Goal: Contribute content

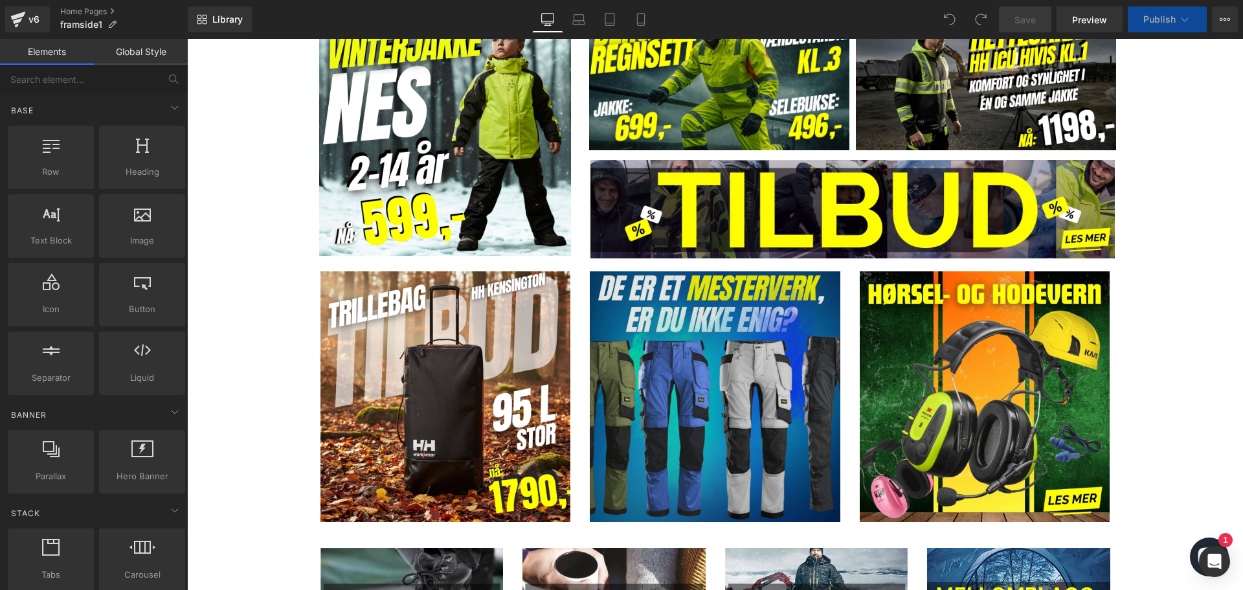
scroll to position [1036, 0]
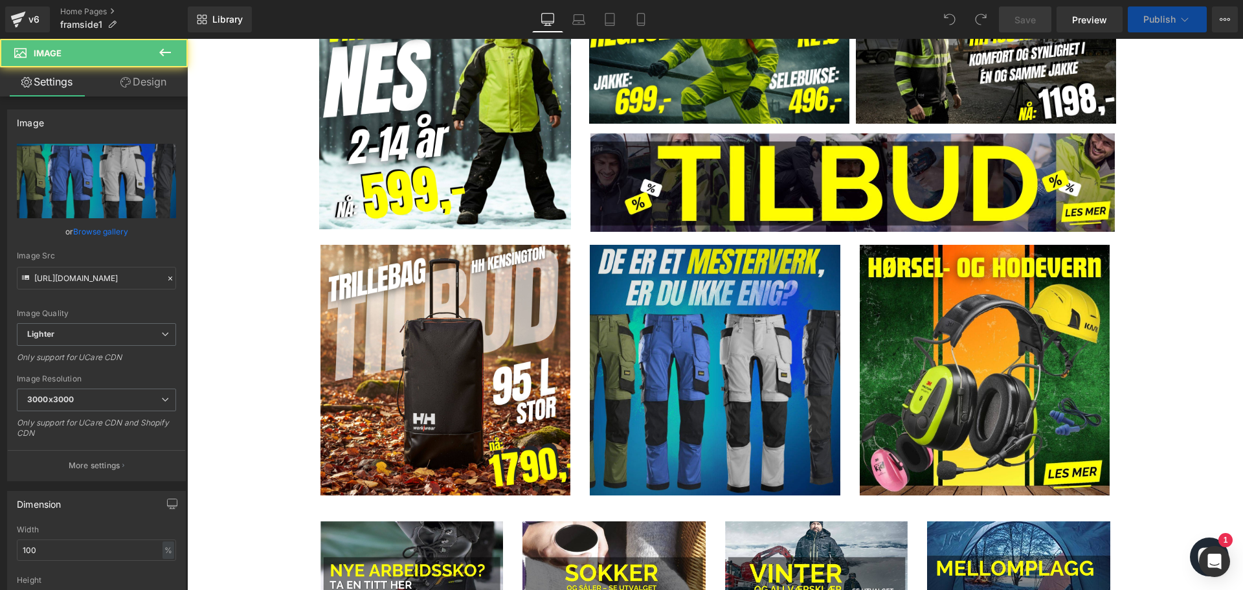
click at [712, 335] on img at bounding box center [715, 370] width 251 height 251
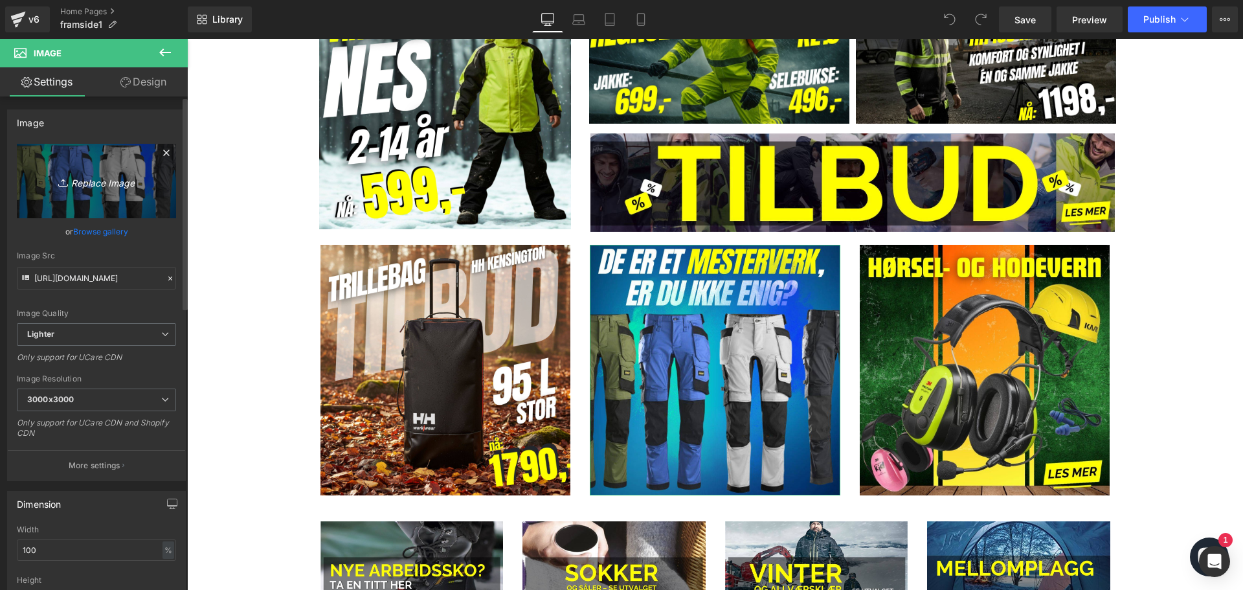
click at [89, 190] on link "Replace Image" at bounding box center [96, 181] width 159 height 74
type input "C:\fakepath\[PERSON_NAME] (9).jpg"
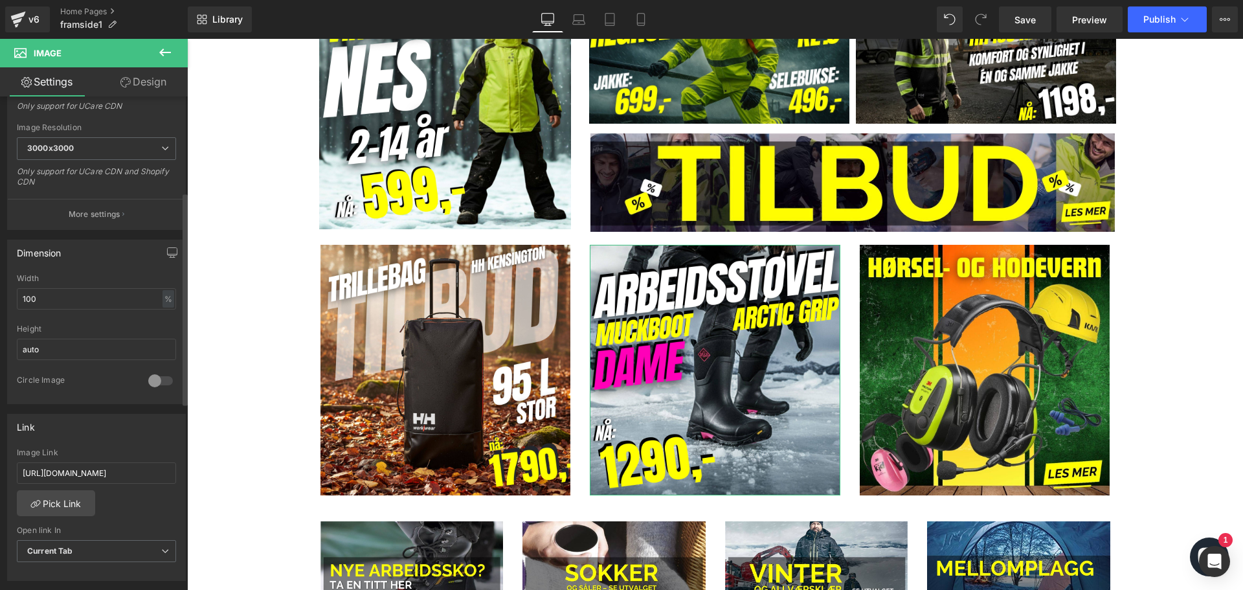
scroll to position [259, 0]
click at [111, 468] on input "[URL][DOMAIN_NAME]" at bounding box center [96, 464] width 159 height 21
click at [111, 467] on input "[URL][DOMAIN_NAME]" at bounding box center [96, 464] width 159 height 21
paste input "arbeidsstovel-dame-muckboot-arctic-grip-77845985?_pos=2&_sid=bc842d28"
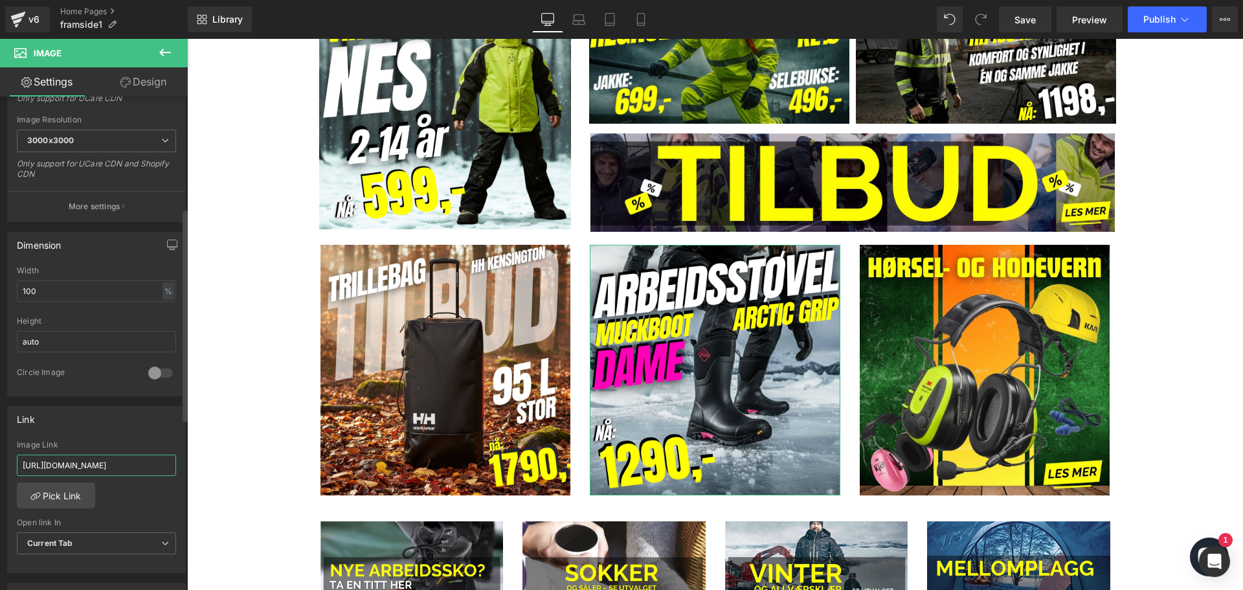
scroll to position [0, 315]
type input "[URL][DOMAIN_NAME]"
click at [117, 426] on div "Link" at bounding box center [96, 419] width 177 height 25
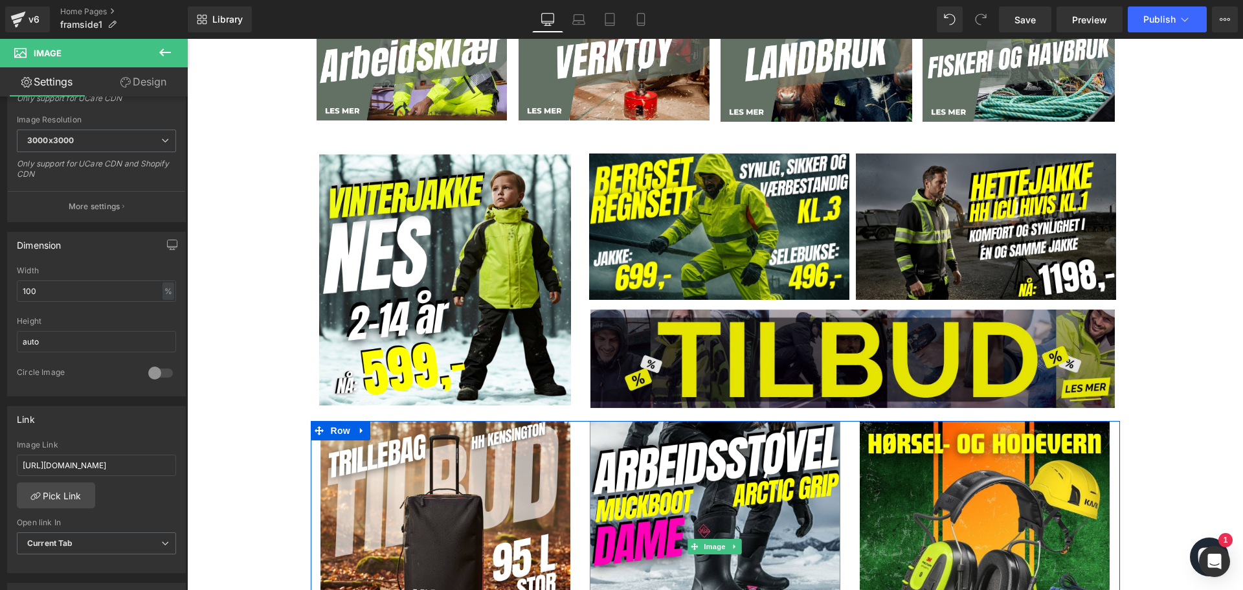
scroll to position [842, 0]
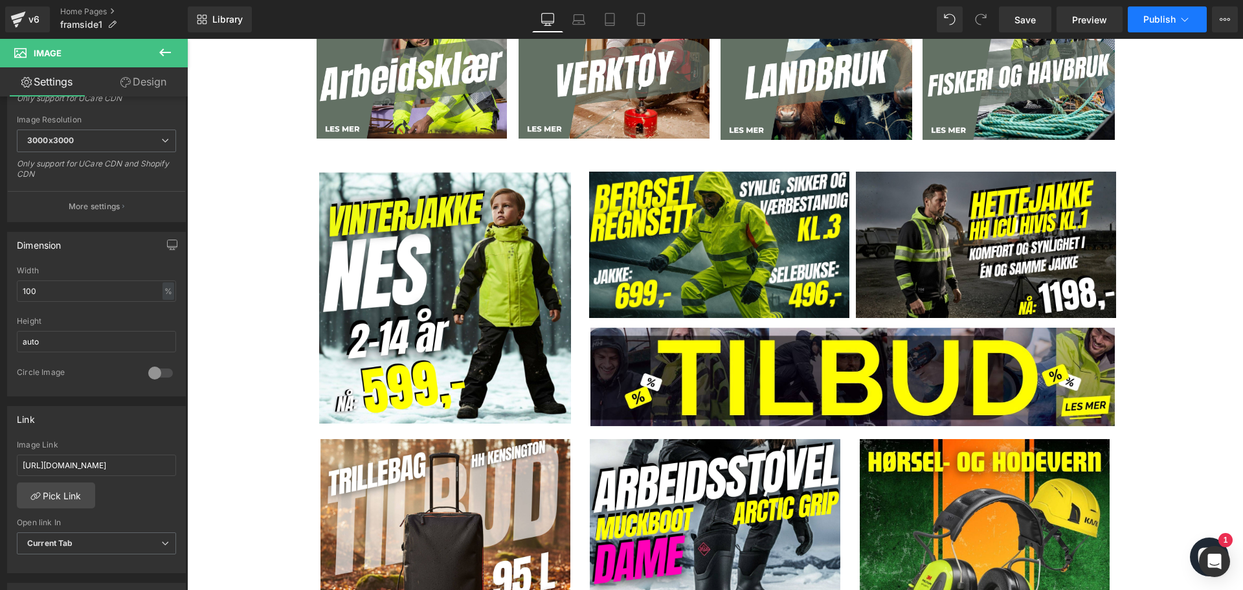
click at [1152, 24] on span "Publish" at bounding box center [1159, 19] width 32 height 10
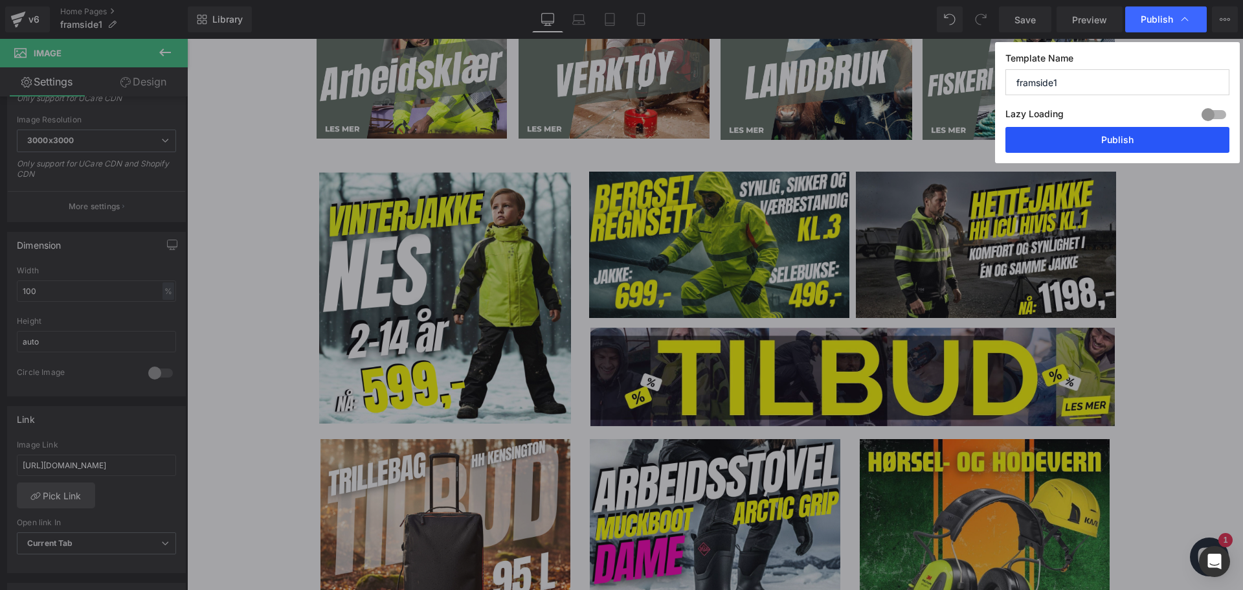
click at [1123, 143] on button "Publish" at bounding box center [1117, 140] width 224 height 26
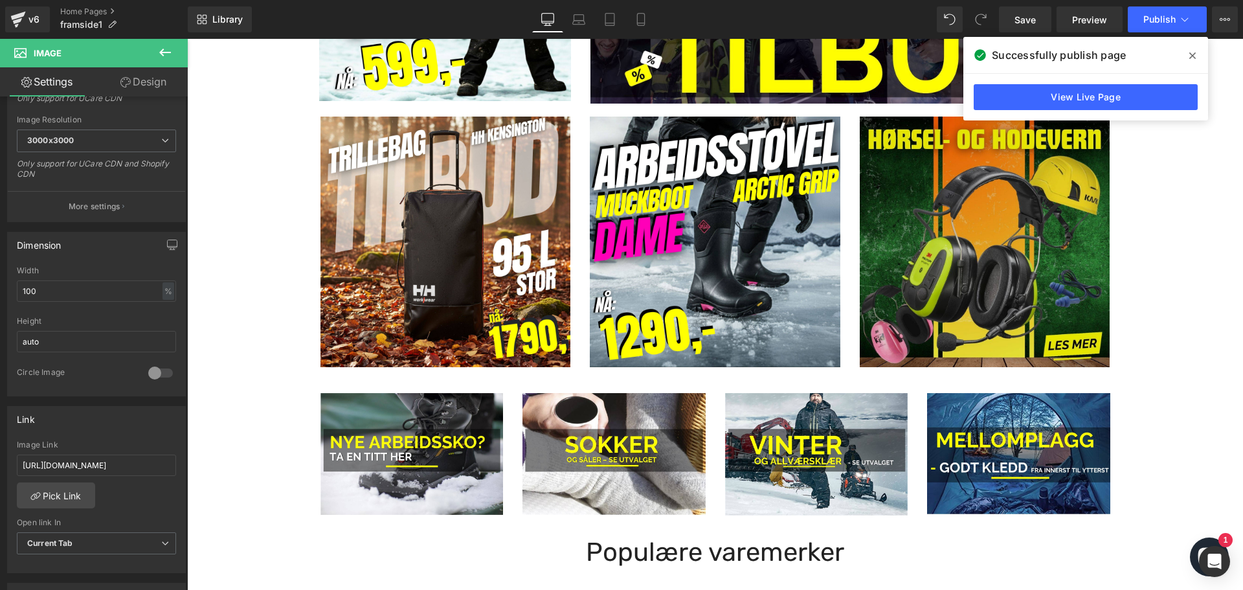
scroll to position [1165, 0]
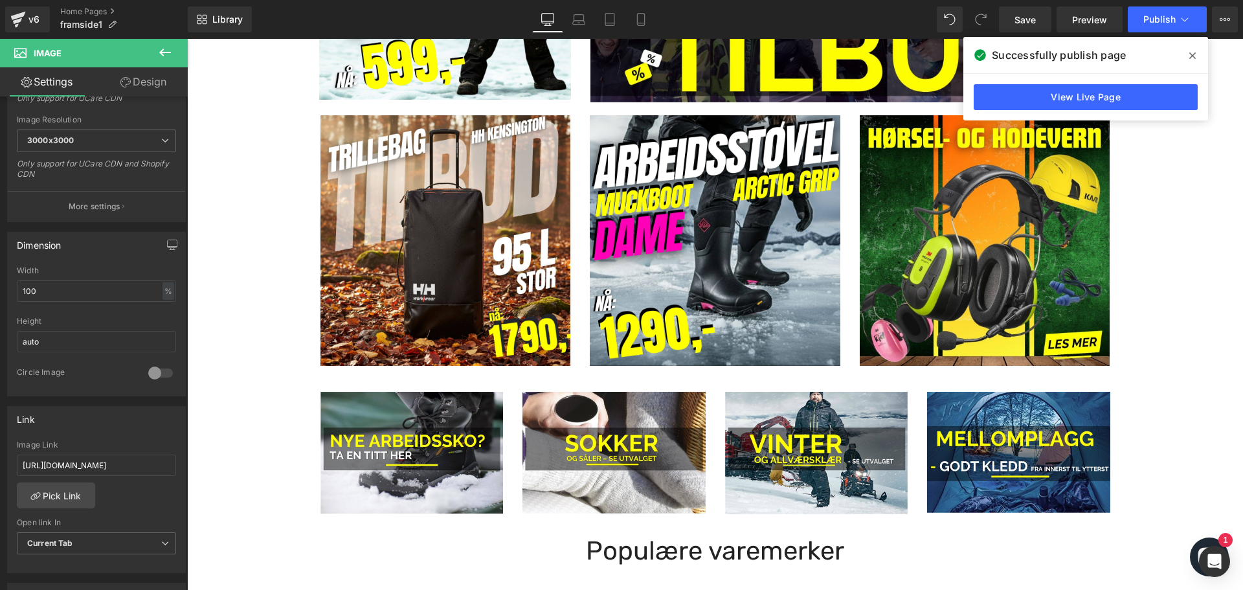
click at [1191, 56] on icon at bounding box center [1192, 55] width 6 height 6
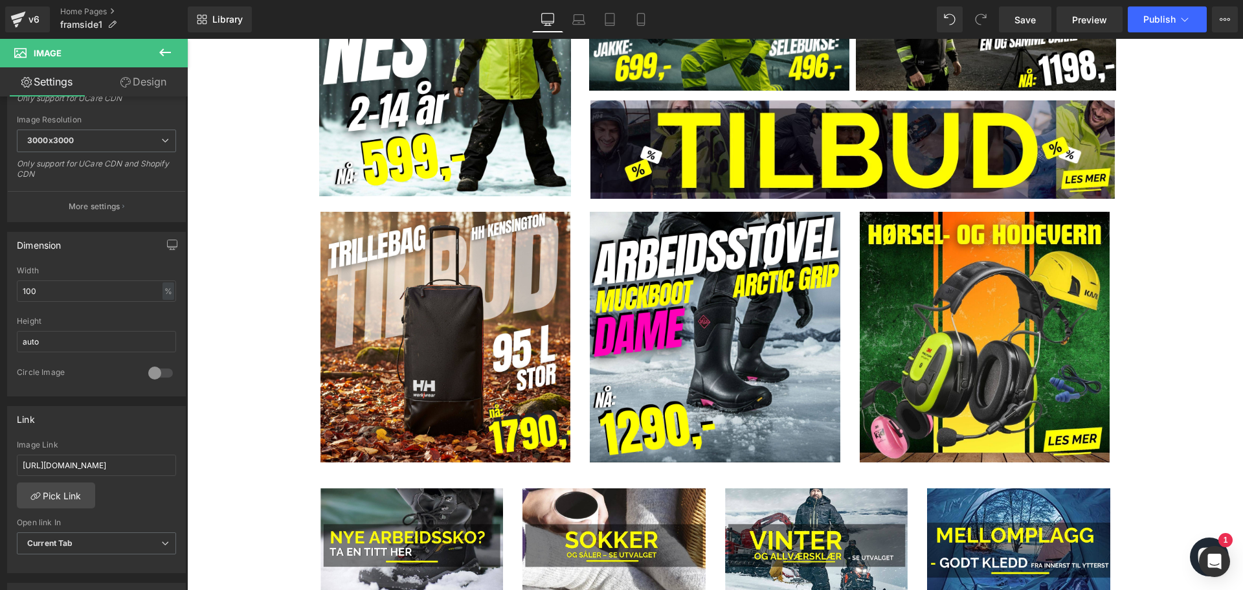
scroll to position [842, 0]
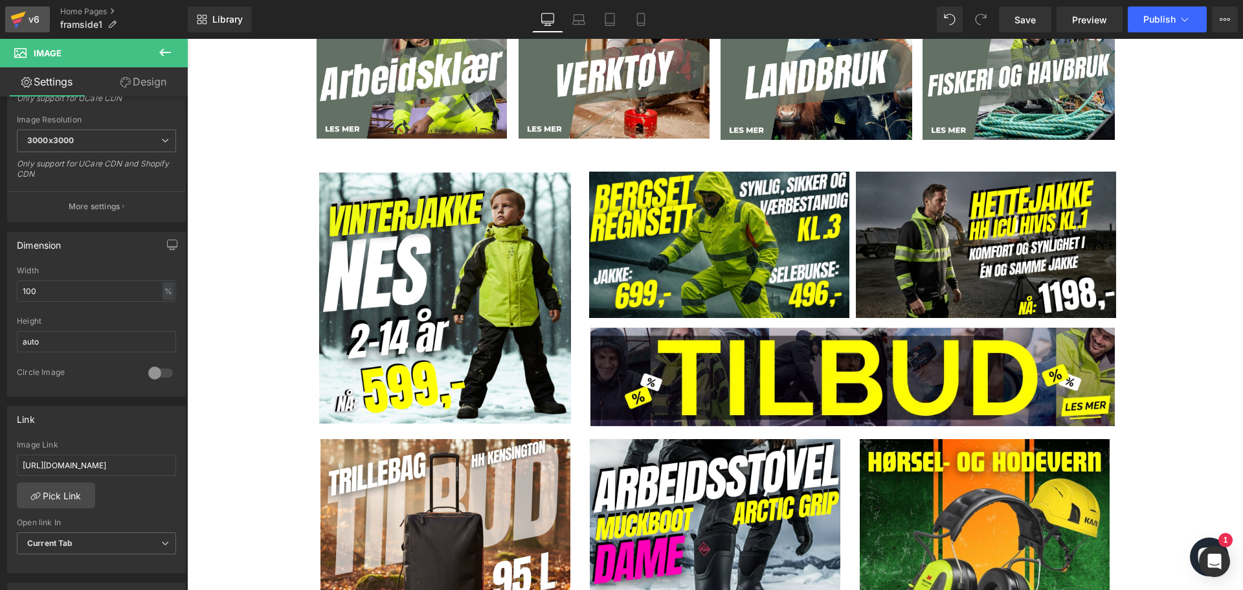
click at [17, 17] on icon at bounding box center [18, 16] width 15 height 8
